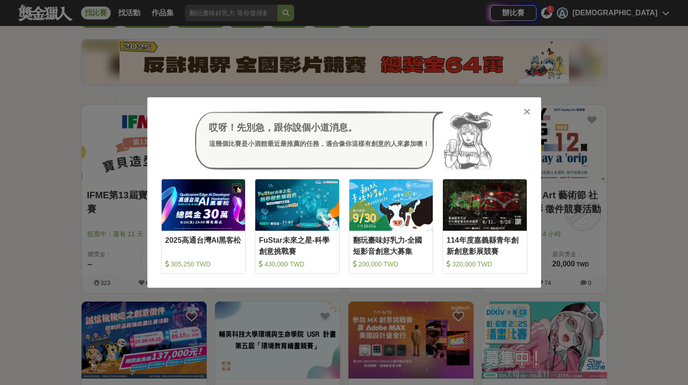
click at [523, 113] on div at bounding box center [527, 111] width 9 height 9
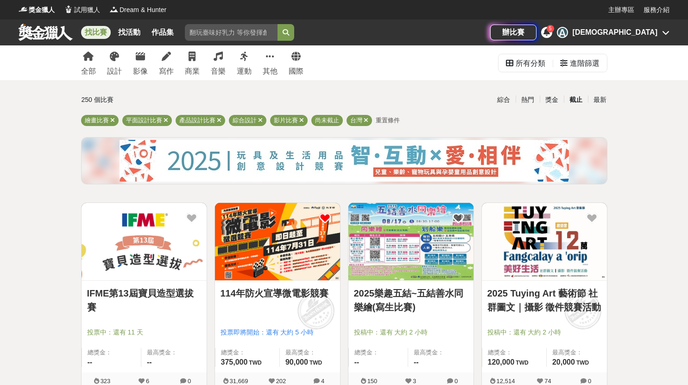
click at [579, 101] on div "截止" at bounding box center [576, 100] width 24 height 16
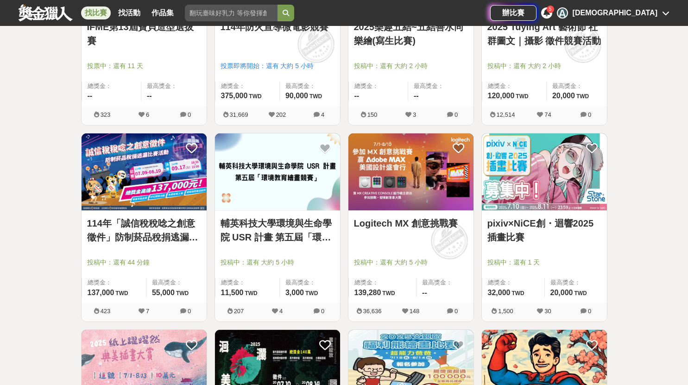
scroll to position [278, 0]
